Goal: Information Seeking & Learning: Learn about a topic

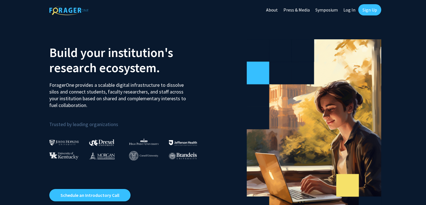
click at [364, 8] on link "Sign Up" at bounding box center [370, 9] width 23 height 11
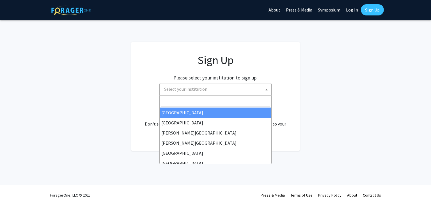
click at [219, 87] on span "Select your institution" at bounding box center [216, 88] width 109 height 11
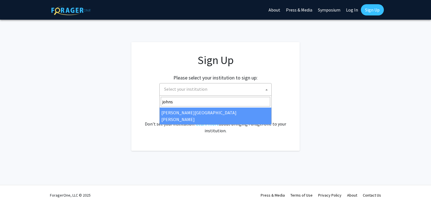
type input "johns"
select select "1"
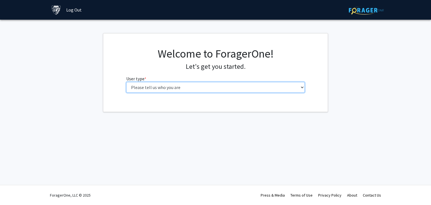
drag, startPoint x: 0, startPoint y: 0, endPoint x: 241, endPoint y: 89, distance: 256.9
click at [241, 89] on select "Please tell us who you are Undergraduate Student Master's Student Doctoral Cand…" at bounding box center [215, 87] width 179 height 11
select select "2: masters"
click at [126, 82] on select "Please tell us who you are Undergraduate Student Master's Student Doctoral Cand…" at bounding box center [215, 87] width 179 height 11
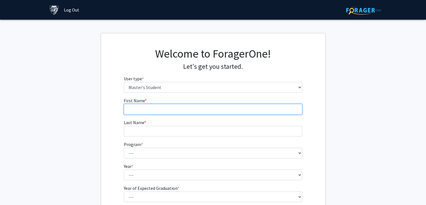
drag, startPoint x: 238, startPoint y: 91, endPoint x: 215, endPoint y: 107, distance: 27.7
click at [215, 107] on input "First Name * required" at bounding box center [213, 109] width 179 height 11
type input "[PERSON_NAME]"
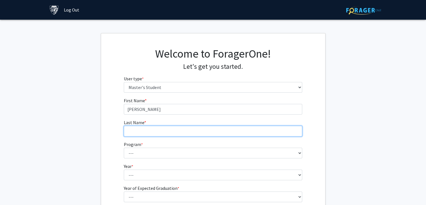
type input "Babu"
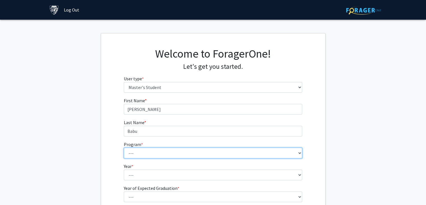
click at [162, 149] on select "--- Anatomy Education Applied and Computational Mathematics Applied Biomedical …" at bounding box center [213, 152] width 179 height 11
select select "26: 18"
click at [124, 147] on select "--- Anatomy Education Applied and Computational Mathematics Applied Biomedical …" at bounding box center [213, 152] width 179 height 11
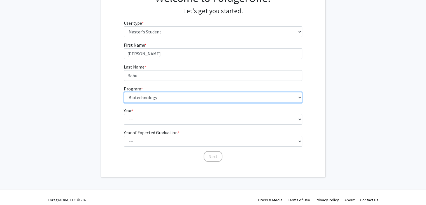
scroll to position [58, 0]
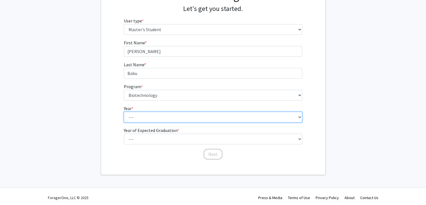
click at [151, 116] on select "--- First Year Second Year" at bounding box center [213, 117] width 179 height 11
select select "1: first_year"
click at [124, 112] on select "--- First Year Second Year" at bounding box center [213, 117] width 179 height 11
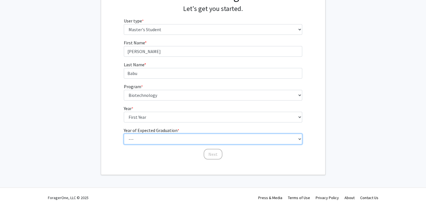
click at [134, 138] on select "--- 2025 2026 2027 2028 2029 2030 2031 2032 2033 2034" at bounding box center [213, 138] width 179 height 11
select select "3: 2027"
click at [124, 133] on select "--- 2025 2026 2027 2028 2029 2030 2031 2032 2033 2034" at bounding box center [213, 138] width 179 height 11
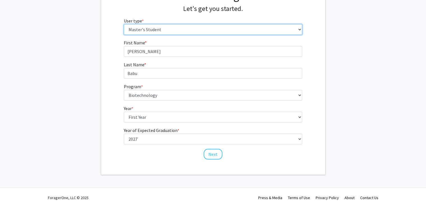
click at [182, 31] on select "Please tell us who you are Undergraduate Student Master's Student Doctoral Cand…" at bounding box center [213, 29] width 179 height 11
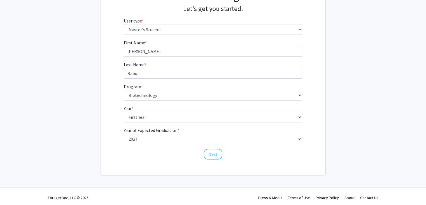
click at [65, 73] on fg-get-started "Welcome to ForagerOne! Let's get you started. User type * required Please tell …" at bounding box center [213, 74] width 426 height 199
click at [220, 154] on button "Next" at bounding box center [213, 154] width 19 height 11
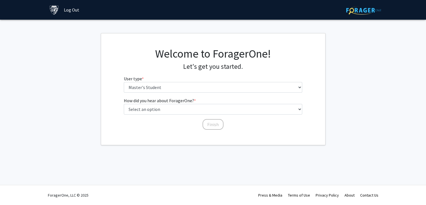
scroll to position [0, 0]
click at [205, 94] on div "Welcome to ForagerOne! Let's get you started. User type * required Please tell …" at bounding box center [215, 72] width 187 height 50
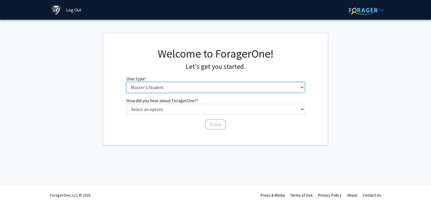
click at [204, 92] on select "Please tell us who you are Undergraduate Student Master's Student Doctoral Cand…" at bounding box center [215, 87] width 179 height 11
click at [126, 82] on select "Please tell us who you are Undergraduate Student Master's Student Doctoral Cand…" at bounding box center [215, 87] width 179 height 11
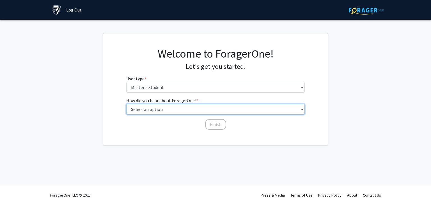
click at [190, 110] on select "Select an option Peer/student recommendation Faculty/staff recommendation Unive…" at bounding box center [215, 109] width 179 height 11
select select "1: peer_recommendation"
click at [126, 104] on select "Select an option Peer/student recommendation Faculty/staff recommendation Unive…" at bounding box center [215, 109] width 179 height 11
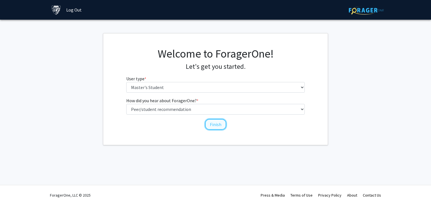
click at [211, 122] on button "Finish" at bounding box center [215, 124] width 21 height 11
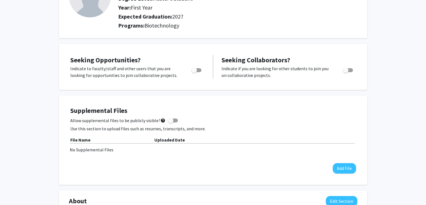
scroll to position [62, 0]
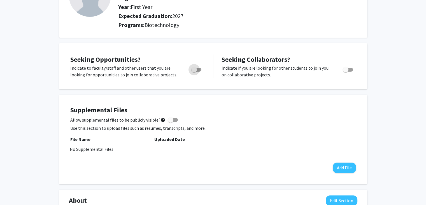
click at [199, 66] on label "Toggle" at bounding box center [195, 69] width 12 height 7
click at [194, 71] on input "Are you actively seeking opportunities?" at bounding box center [194, 71] width 0 height 0
checkbox input "true"
click at [345, 71] on span "Toggle" at bounding box center [346, 70] width 6 height 6
click at [346, 71] on input "Would you like to receive other student requests to work with you?" at bounding box center [346, 71] width 0 height 0
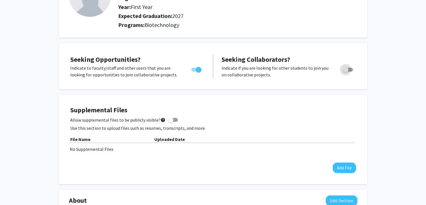
checkbox input "true"
click at [168, 117] on span at bounding box center [171, 120] width 6 height 6
click at [170, 122] on input "Allow supplemental files to be publicly visible? help" at bounding box center [170, 122] width 0 height 0
checkbox input "true"
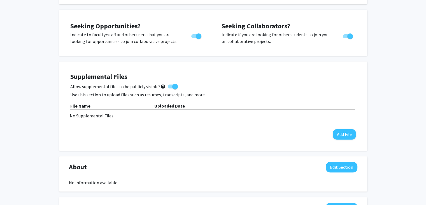
scroll to position [0, 0]
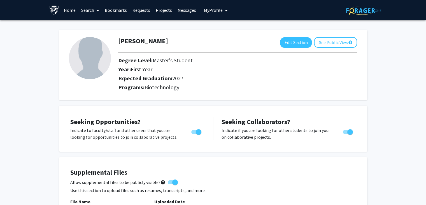
click at [93, 13] on link "Search" at bounding box center [90, 10] width 24 height 20
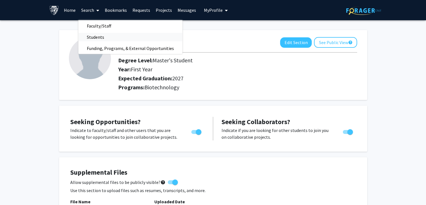
click at [90, 35] on span "Students" at bounding box center [95, 36] width 34 height 11
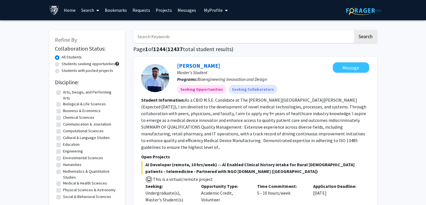
click at [97, 10] on icon at bounding box center [97, 10] width 3 height 4
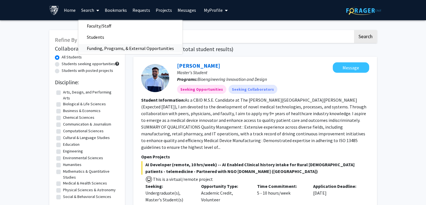
click at [92, 52] on span "Funding, Programs, & External Opportunities" at bounding box center [130, 48] width 104 height 11
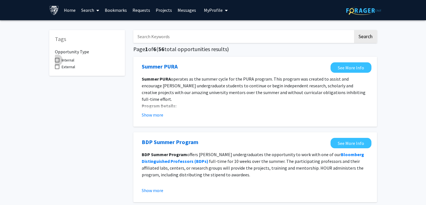
click at [56, 60] on span at bounding box center [57, 60] width 4 height 4
click at [57, 62] on input "Internal" at bounding box center [57, 62] width 0 height 0
checkbox input "true"
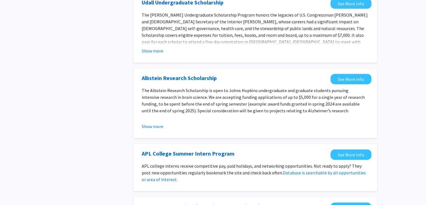
scroll to position [224, 0]
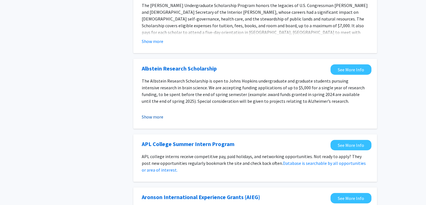
click at [154, 115] on button "Show more" at bounding box center [153, 116] width 22 height 7
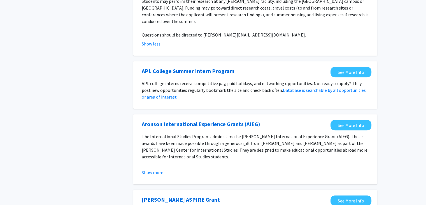
scroll to position [340, 0]
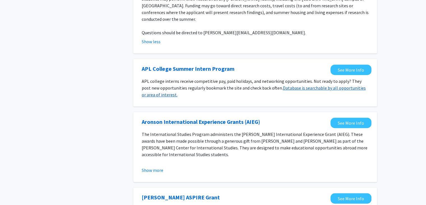
click at [146, 86] on link "Database is searchable by all opportunities or area of interest." at bounding box center [254, 91] width 224 height 12
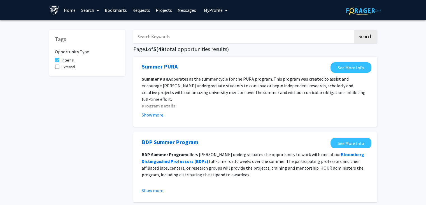
click at [315, 34] on input "Search Keywords" at bounding box center [243, 36] width 220 height 13
type input "n"
click at [354, 30] on button "Search" at bounding box center [365, 36] width 23 height 13
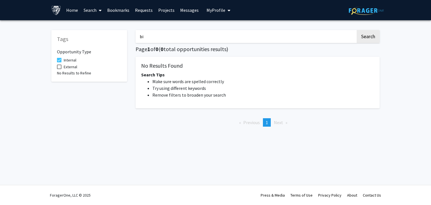
type input "b"
click at [375, 37] on button "Search" at bounding box center [367, 36] width 23 height 13
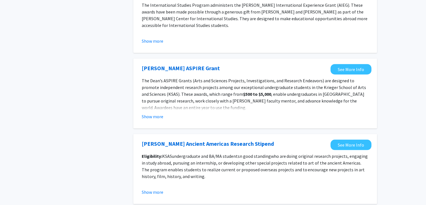
scroll to position [429, 0]
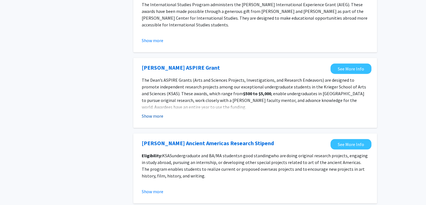
click at [149, 119] on button "Show more" at bounding box center [153, 115] width 22 height 7
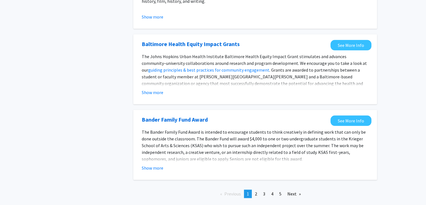
scroll to position [677, 0]
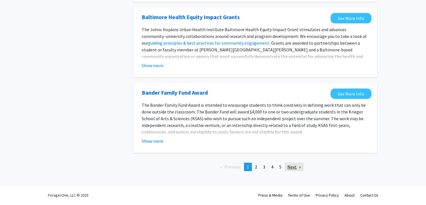
click at [293, 167] on link "Next page" at bounding box center [294, 166] width 19 height 8
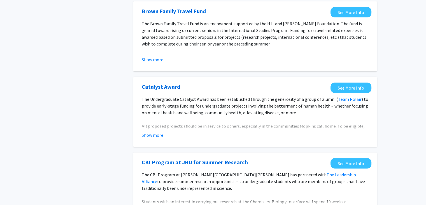
scroll to position [245, 0]
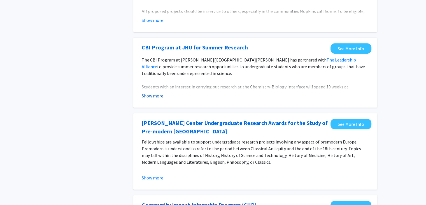
click at [155, 96] on button "Show more" at bounding box center [153, 95] width 22 height 7
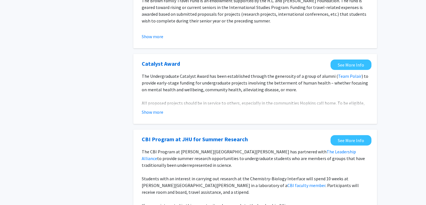
scroll to position [0, 0]
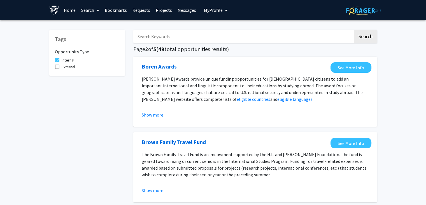
click at [163, 39] on input "Search Keywords" at bounding box center [243, 36] width 220 height 13
type input "graduate"
click at [354, 30] on button "Search" at bounding box center [365, 36] width 23 height 13
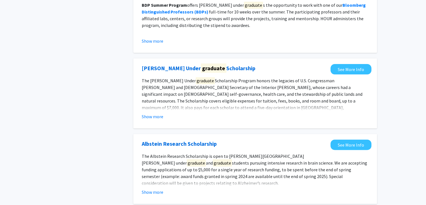
scroll to position [149, 0]
click at [147, 116] on button "Show more" at bounding box center [153, 116] width 22 height 7
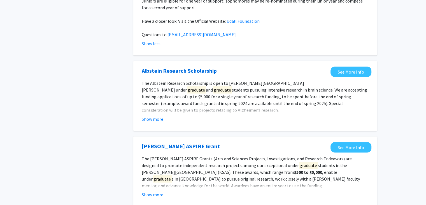
scroll to position [270, 0]
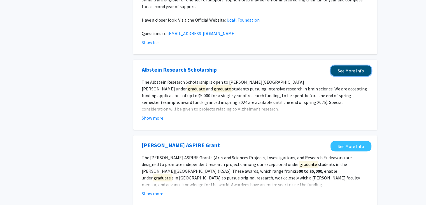
click at [349, 65] on link "See More Info" at bounding box center [351, 70] width 41 height 10
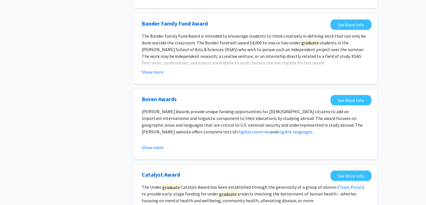
scroll to position [618, 0]
click at [153, 144] on button "Show more" at bounding box center [153, 147] width 22 height 7
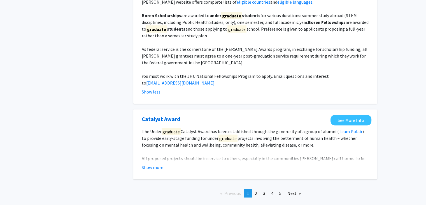
scroll to position [749, 0]
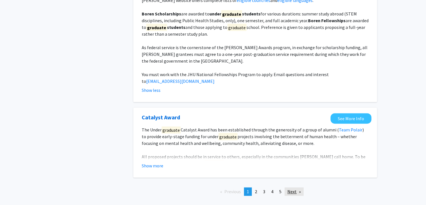
click at [301, 187] on link "Next page" at bounding box center [294, 191] width 19 height 8
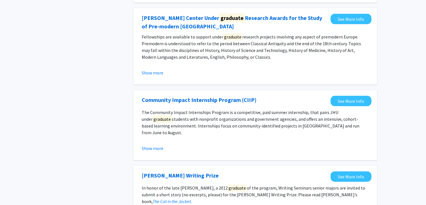
scroll to position [133, 0]
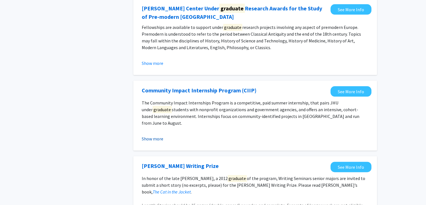
click at [145, 139] on button "Show more" at bounding box center [153, 138] width 22 height 7
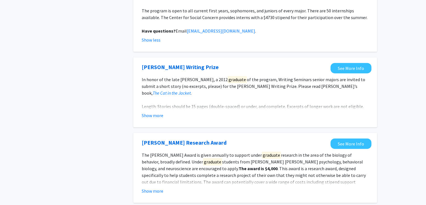
scroll to position [401, 0]
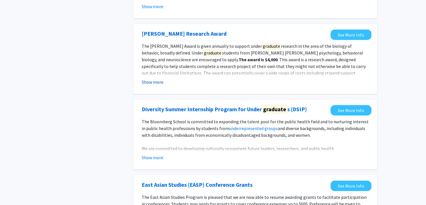
click at [153, 78] on button "Show more" at bounding box center [153, 81] width 22 height 7
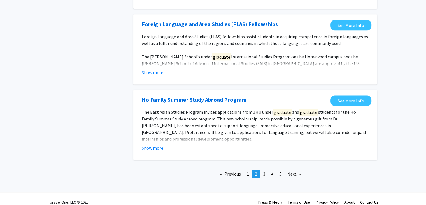
scroll to position [724, 0]
click at [295, 169] on link "Next page" at bounding box center [294, 173] width 19 height 8
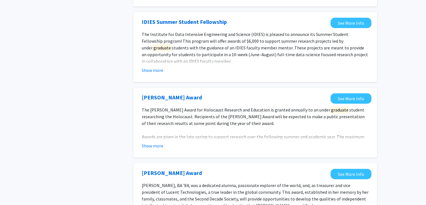
scroll to position [384, 0]
